Goal: Task Accomplishment & Management: Manage account settings

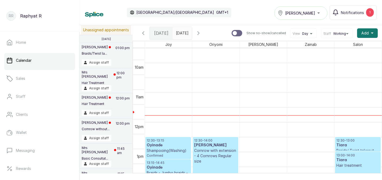
scroll to position [281, 0]
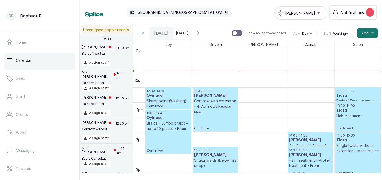
click at [363, 10] on span "Notifications" at bounding box center [352, 13] width 23 height 6
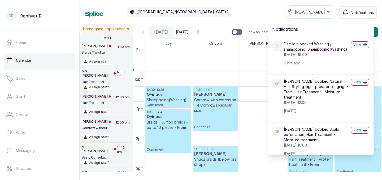
click at [265, 8] on div "Calendar Africa/Lagos GMT+1 Tasala Ikoyi Notifications Notifications D Damilola…" at bounding box center [231, 11] width 292 height 13
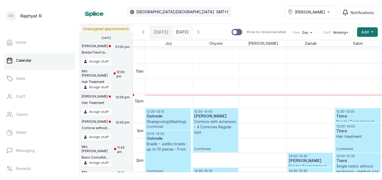
scroll to position [308, 0]
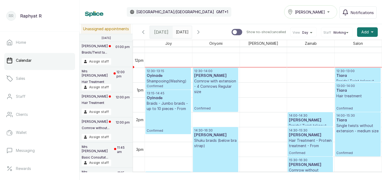
click at [213, 79] on p "Cornrow with extension - 4 Cornrows Regular size" at bounding box center [215, 87] width 43 height 16
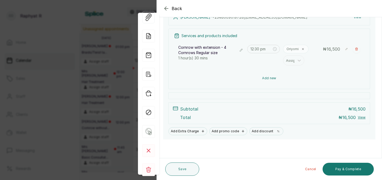
scroll to position [68, 0]
click at [269, 80] on button "Add new" at bounding box center [269, 78] width 191 height 13
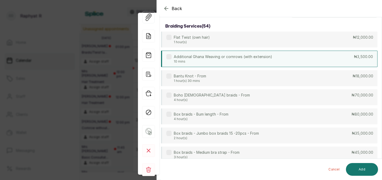
scroll to position [0, 0]
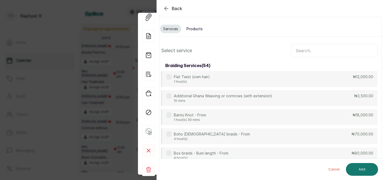
click at [298, 51] on input "text" at bounding box center [334, 50] width 87 height 13
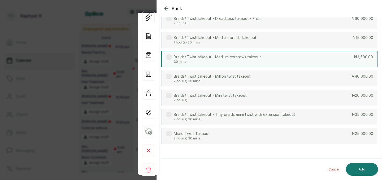
scroll to position [77, 0]
type input "takeout"
click at [295, 58] on div "Braids/ Twist takeout - Medium cornrows takeout 30 mins ₦3,500.00" at bounding box center [269, 59] width 217 height 16
click at [361, 171] on button "Add" at bounding box center [362, 169] width 32 height 13
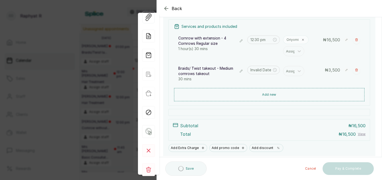
type input "2:00 pm"
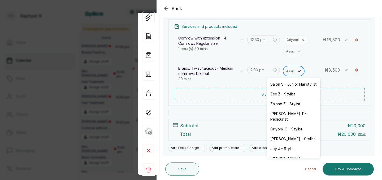
click at [299, 72] on icon at bounding box center [299, 71] width 3 height 2
click at [295, 85] on div "Salon S - Junior Hairstylist" at bounding box center [293, 84] width 53 height 10
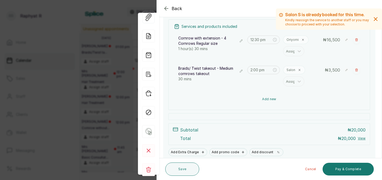
click at [264, 98] on button "Add new" at bounding box center [269, 99] width 191 height 13
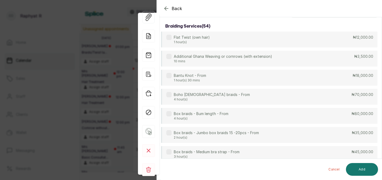
scroll to position [0, 0]
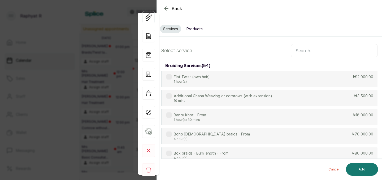
click at [296, 51] on input "text" at bounding box center [334, 50] width 87 height 13
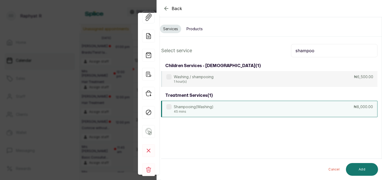
type input "shampoo"
click at [278, 109] on div "Shampooing(Washing) 45 mins ₦8,000.00" at bounding box center [269, 109] width 217 height 16
click at [360, 166] on button "Add" at bounding box center [362, 169] width 32 height 13
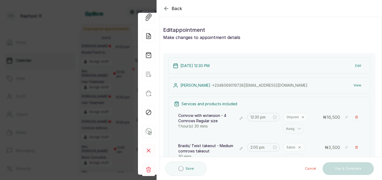
type input "2:30 pm"
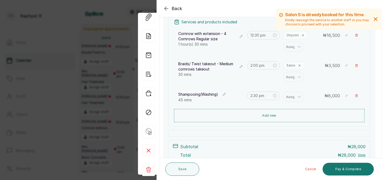
scroll to position [66, 0]
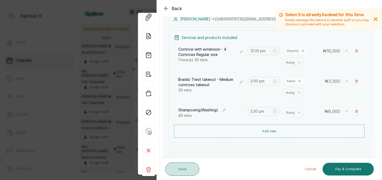
click at [188, 166] on button "Save" at bounding box center [182, 169] width 34 height 13
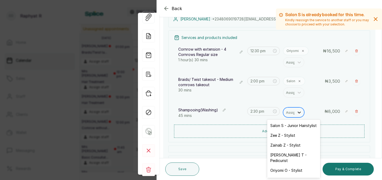
click at [300, 113] on icon at bounding box center [299, 112] width 5 height 5
click at [296, 125] on div "Salon S - Junior Hairstylist" at bounding box center [293, 126] width 53 height 10
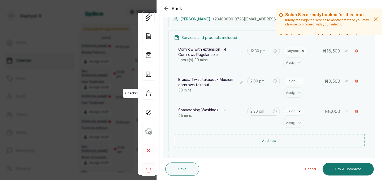
click at [148, 94] on icon "button" at bounding box center [148, 93] width 13 height 13
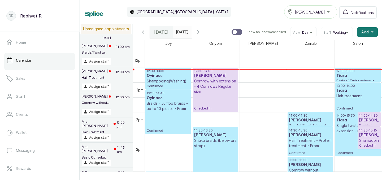
click at [218, 89] on p "Cornrow with extension - 4 Cornrows Regular size" at bounding box center [215, 87] width 43 height 16
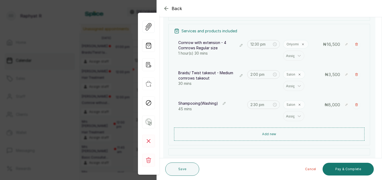
scroll to position [73, 0]
click at [265, 74] on input "2:00 pm" at bounding box center [261, 74] width 22 height 6
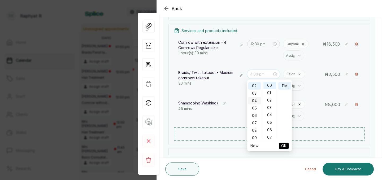
scroll to position [0, 0]
click at [254, 85] on div "12" at bounding box center [254, 85] width 13 height 7
type input "12:30 pm"
click at [271, 86] on div "30" at bounding box center [270, 86] width 13 height 7
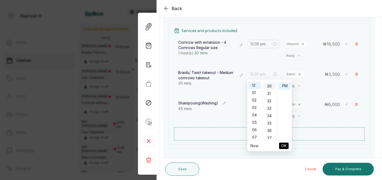
scroll to position [222, 0]
click at [285, 144] on span "OK" at bounding box center [283, 146] width 5 height 10
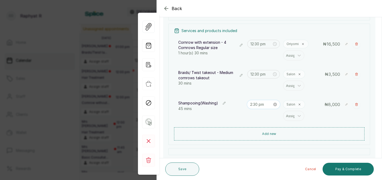
click at [270, 103] on input "2:30 pm" at bounding box center [261, 105] width 22 height 6
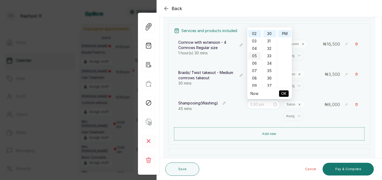
scroll to position [0, 0]
click at [254, 40] on div "01" at bounding box center [254, 40] width 13 height 7
type input "1:30 pm"
click at [283, 92] on span "OK" at bounding box center [283, 94] width 5 height 10
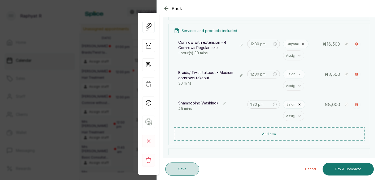
click at [184, 168] on button "Save" at bounding box center [182, 169] width 34 height 13
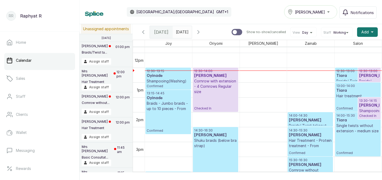
click at [372, 72] on p "12:30 - 13:00" at bounding box center [369, 71] width 20 height 4
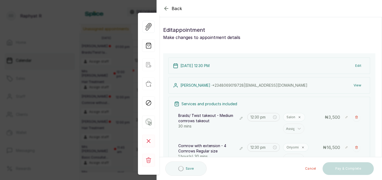
scroll to position [111, 0]
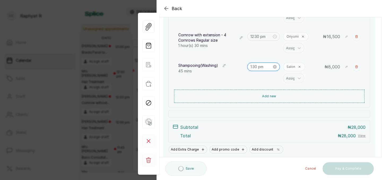
click at [259, 65] on input "1:30 pm" at bounding box center [262, 67] width 22 height 6
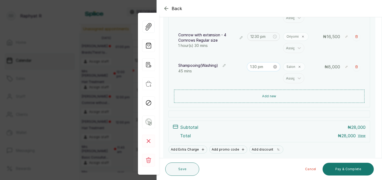
scroll to position [7, 0]
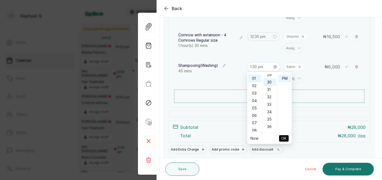
click at [260, 68] on input "1:30 pm" at bounding box center [261, 67] width 22 height 6
click at [270, 75] on div "00" at bounding box center [270, 77] width 13 height 7
type input "1:00 pm"
click at [284, 137] on span "OK" at bounding box center [283, 139] width 5 height 10
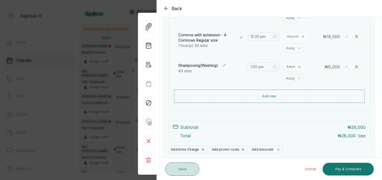
click at [180, 167] on button "Save" at bounding box center [182, 169] width 34 height 13
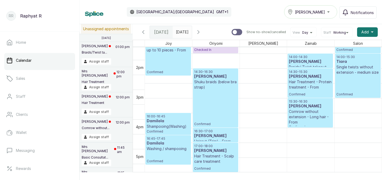
scroll to position [410, 0]
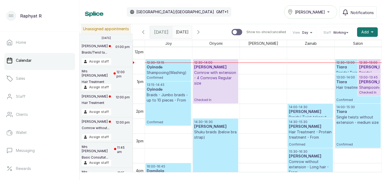
click at [172, 91] on h3 "Oyinade" at bounding box center [168, 89] width 43 height 5
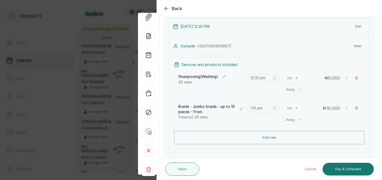
scroll to position [37, 0]
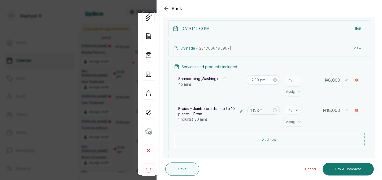
click at [269, 81] on input "12:30 pm" at bounding box center [261, 80] width 22 height 6
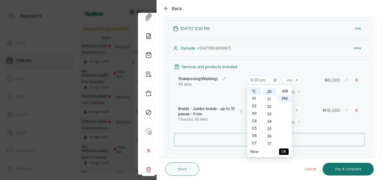
scroll to position [7, 0]
click at [256, 106] on div "02" at bounding box center [254, 105] width 13 height 7
click at [271, 92] on div "00" at bounding box center [270, 91] width 13 height 7
click at [284, 149] on span "OK" at bounding box center [283, 152] width 5 height 10
type input "1:15 pm"
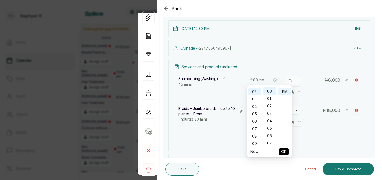
type input "2:00 pm"
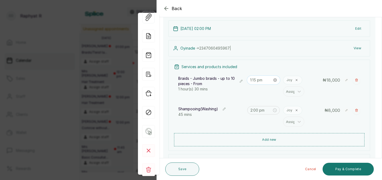
click at [259, 79] on input "1:15 pm" at bounding box center [261, 80] width 22 height 6
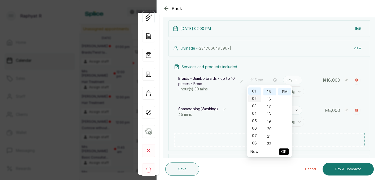
click at [255, 98] on div "02" at bounding box center [254, 98] width 13 height 7
click at [283, 150] on span "OK" at bounding box center [283, 152] width 5 height 10
type input "2:00 pm"
type input "2:15 pm"
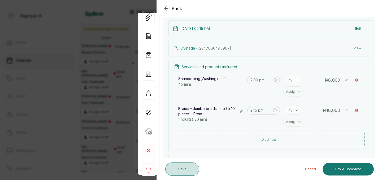
click at [184, 165] on button "Save" at bounding box center [182, 169] width 34 height 13
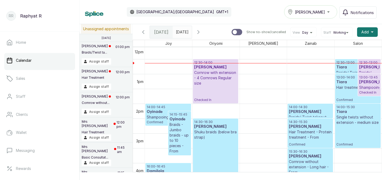
click at [178, 130] on p "Braids - Jumbo braids - up to 10 pieces - From" at bounding box center [180, 138] width 20 height 32
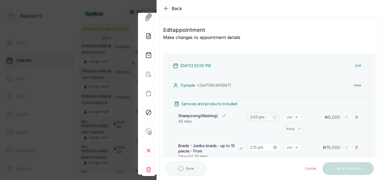
click at [261, 147] on input "2:15 pm" at bounding box center [261, 148] width 22 height 6
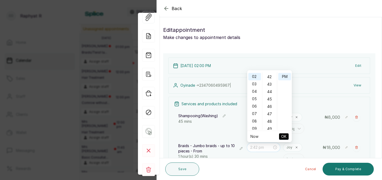
scroll to position [315, 0]
click at [269, 96] on div "45" at bounding box center [270, 95] width 13 height 7
type input "2:45 pm"
click at [284, 134] on span "OK" at bounding box center [283, 137] width 5 height 10
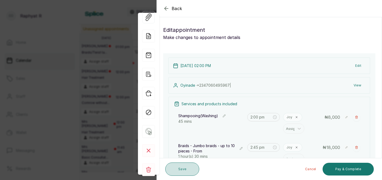
click at [183, 170] on button "Save" at bounding box center [182, 169] width 34 height 13
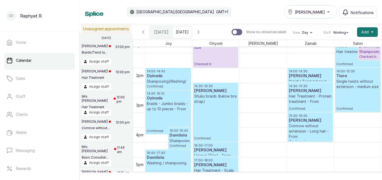
scroll to position [390, 0]
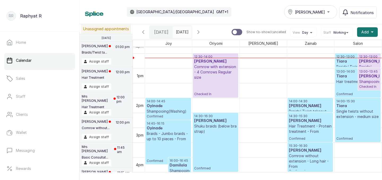
click at [352, 64] on h3 "Tiara" at bounding box center [358, 61] width 43 height 5
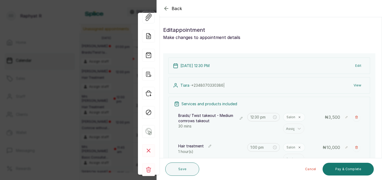
click at [166, 8] on icon "button" at bounding box center [166, 8] width 3 height 3
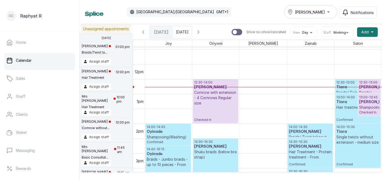
scroll to position [349, 0]
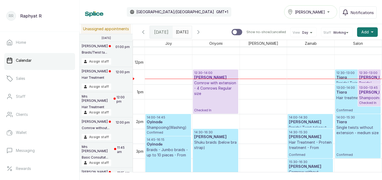
click at [347, 75] on h3 "Tiara" at bounding box center [358, 77] width 43 height 5
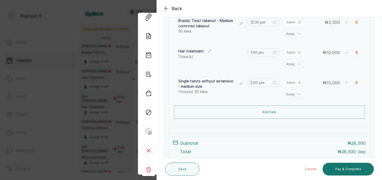
scroll to position [129, 0]
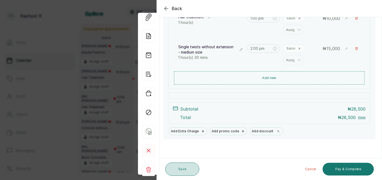
click at [187, 168] on button "Save" at bounding box center [182, 169] width 34 height 13
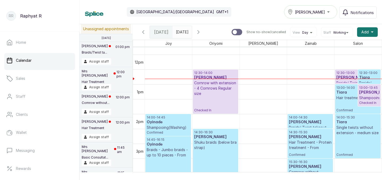
click at [370, 75] on h3 "Tiara" at bounding box center [369, 77] width 20 height 5
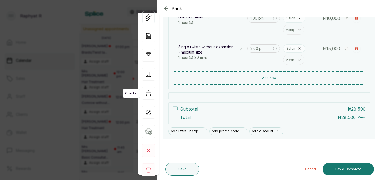
click at [150, 93] on icon "button" at bounding box center [148, 93] width 13 height 13
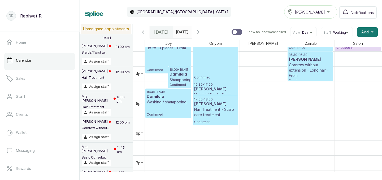
scroll to position [464, 0]
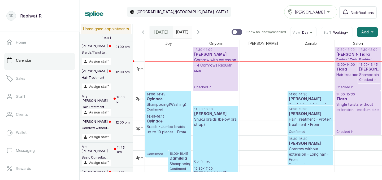
click at [330, 13] on div "[PERSON_NAME]" at bounding box center [311, 12] width 46 height 6
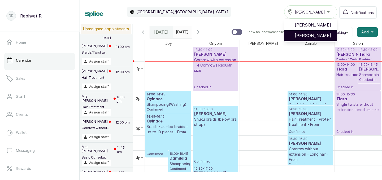
click at [324, 37] on span "[PERSON_NAME]" at bounding box center [314, 35] width 38 height 6
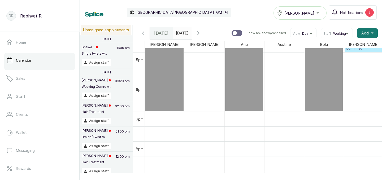
scroll to position [483, 0]
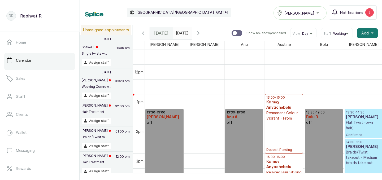
click at [321, 13] on div "[PERSON_NAME]" at bounding box center [300, 13] width 46 height 6
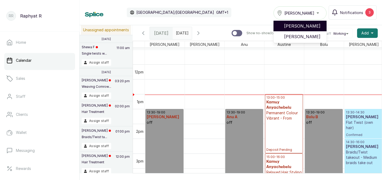
click at [311, 26] on span "[PERSON_NAME]" at bounding box center [303, 26] width 38 height 6
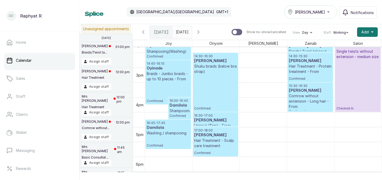
drag, startPoint x: 358, startPoint y: 81, endPoint x: 360, endPoint y: 101, distance: 20.5
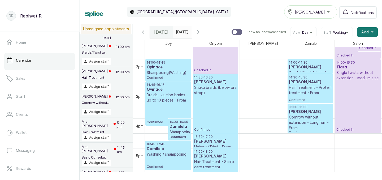
drag, startPoint x: 216, startPoint y: 58, endPoint x: 214, endPoint y: 65, distance: 7.5
click at [214, 65] on div "12:30 - 14:00 Bridgette Cornrow with extension - 4 Cornrows Regular size Checke…" at bounding box center [215, -1] width 47 height 713
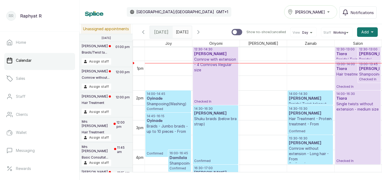
scroll to position [353, 0]
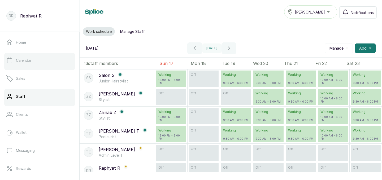
click at [26, 62] on p "Calendar" at bounding box center [24, 60] width 16 height 5
